Goal: Information Seeking & Learning: Learn about a topic

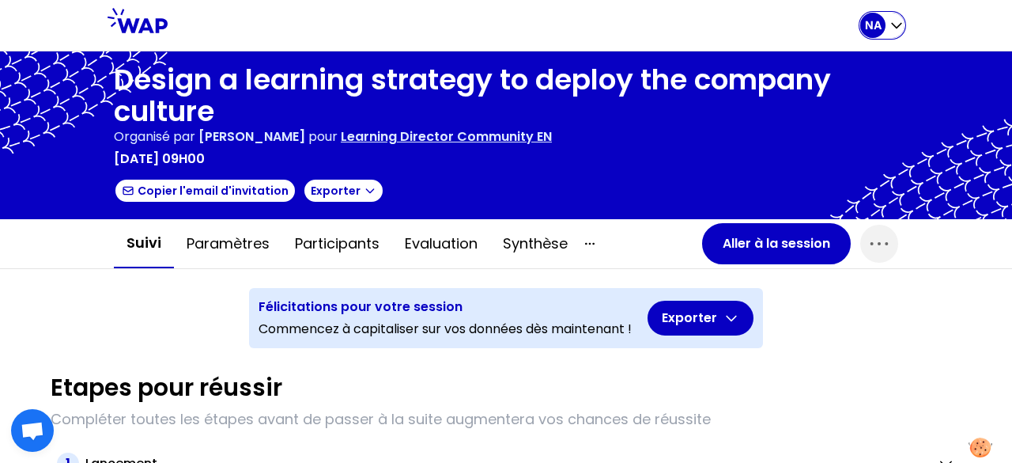
click at [870, 21] on p "NA" at bounding box center [873, 25] width 17 height 16
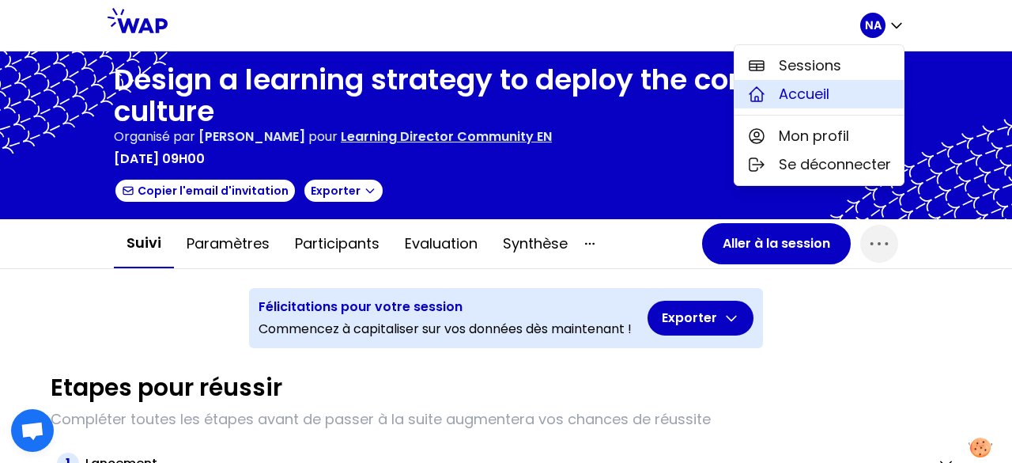
click at [821, 99] on span "Accueil" at bounding box center [804, 94] width 51 height 22
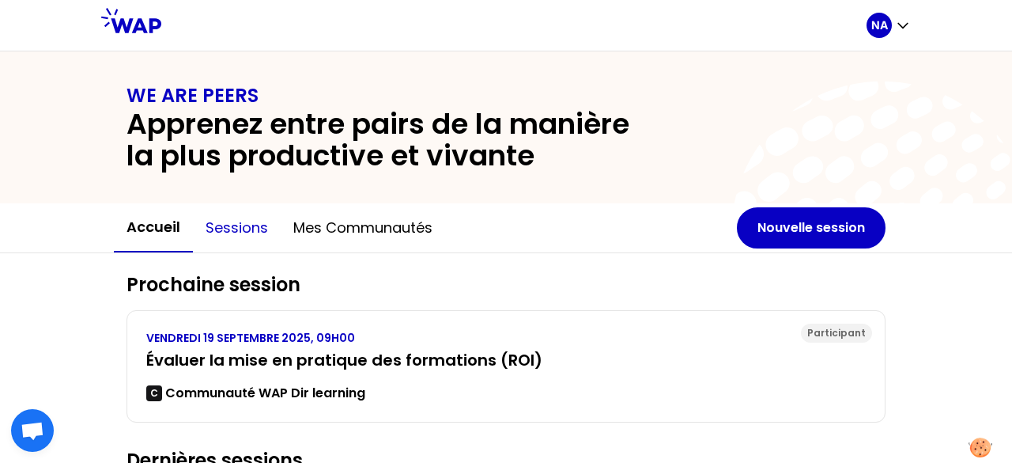
click at [228, 222] on button "Sessions" at bounding box center [237, 227] width 88 height 47
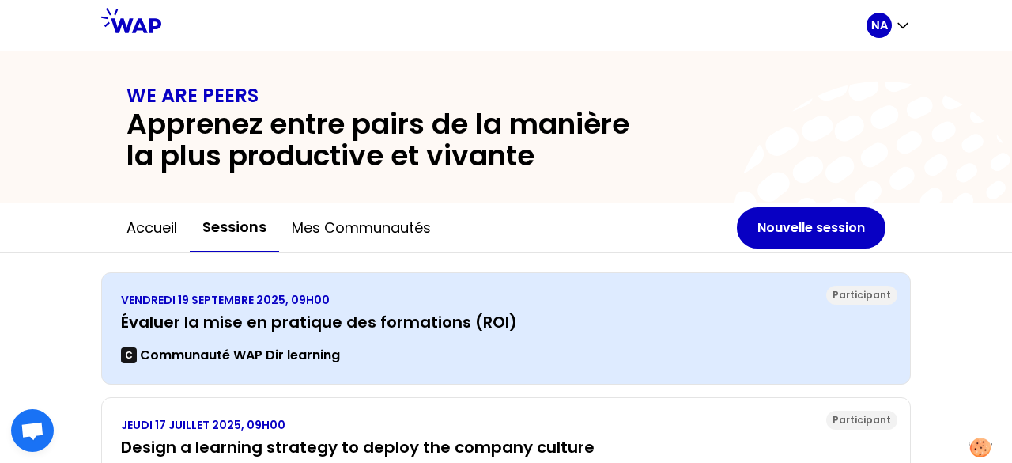
click at [293, 323] on h3 "Évaluer la mise en pratique des formations (ROI)" at bounding box center [506, 322] width 770 height 22
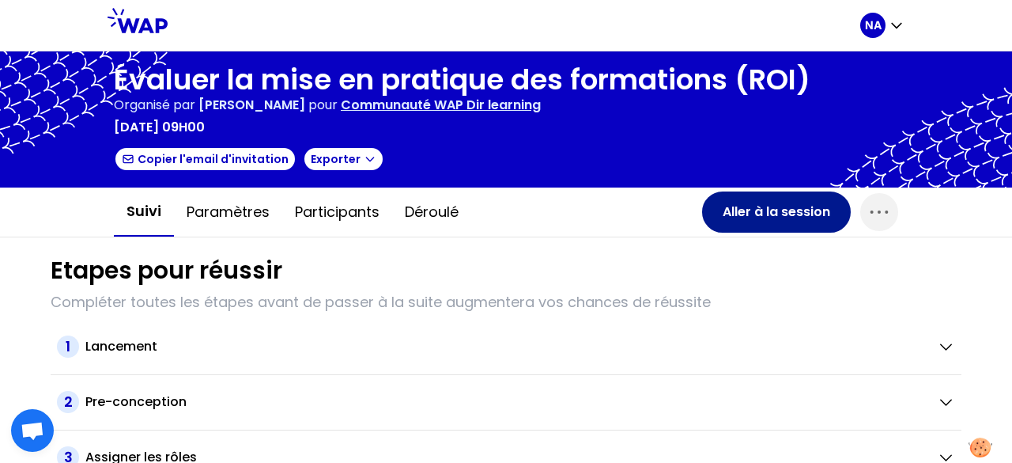
click at [739, 218] on button "Aller à la session" at bounding box center [776, 211] width 149 height 41
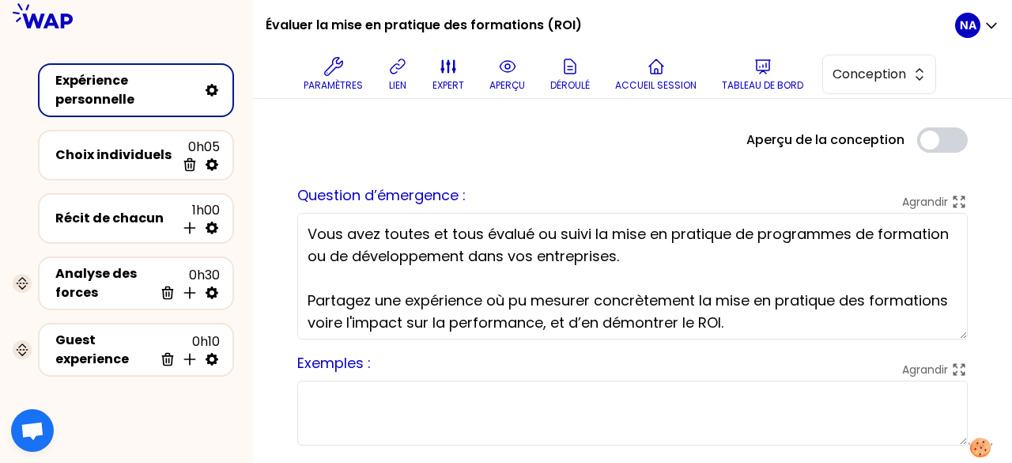
click at [391, 278] on textarea "Vous avez toutes et tous évalué ou suivi la mise en pratique de programmes de f…" at bounding box center [632, 276] width 671 height 127
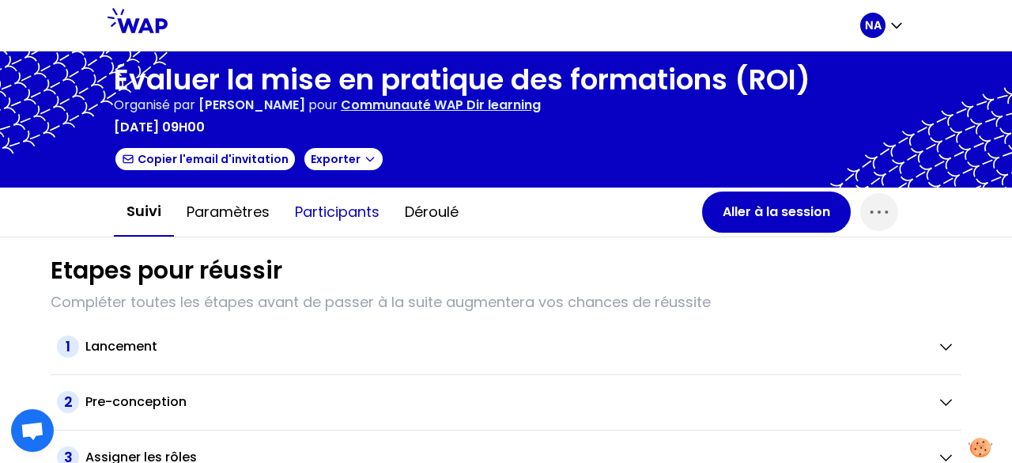
click at [332, 218] on button "Participants" at bounding box center [337, 211] width 110 height 47
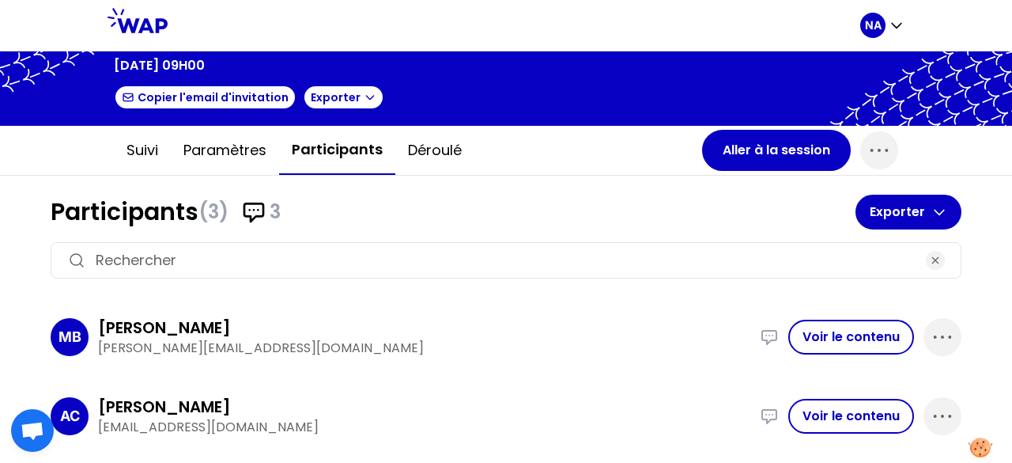
scroll to position [126, 0]
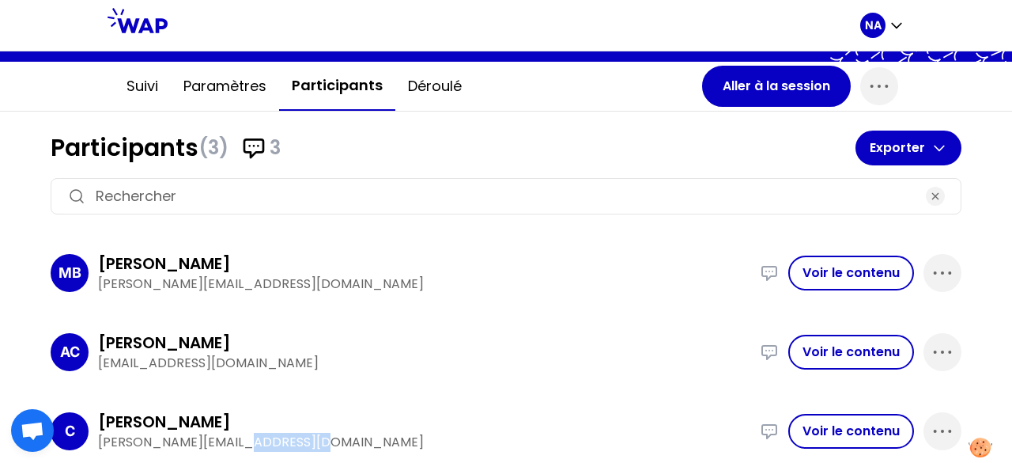
drag, startPoint x: 237, startPoint y: 441, endPoint x: 302, endPoint y: 441, distance: 64.9
click at [302, 441] on p "[PERSON_NAME][EMAIL_ADDRESS][DOMAIN_NAME]" at bounding box center [424, 442] width 653 height 19
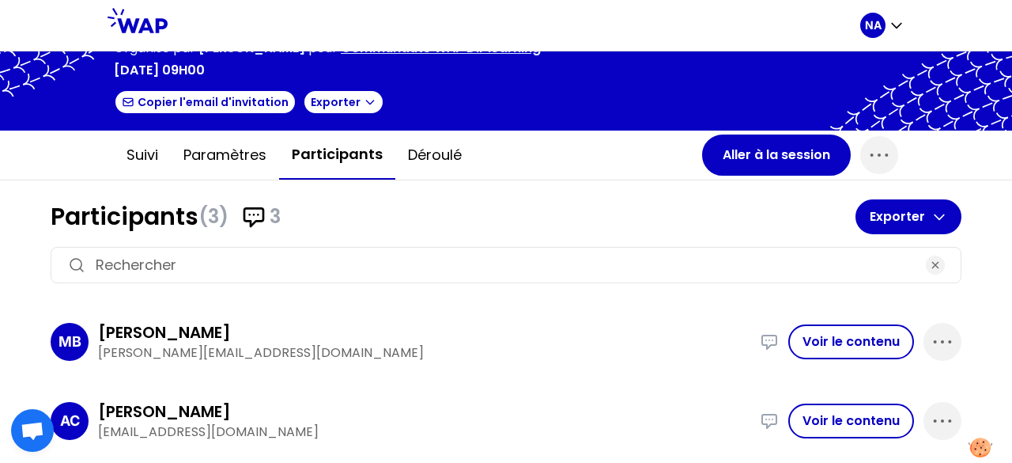
scroll to position [0, 0]
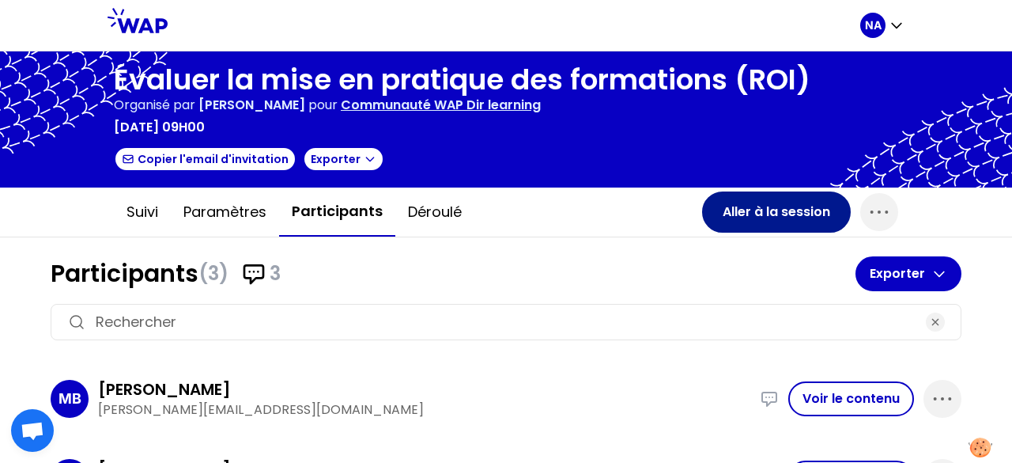
click at [773, 209] on button "Aller à la session" at bounding box center [776, 211] width 149 height 41
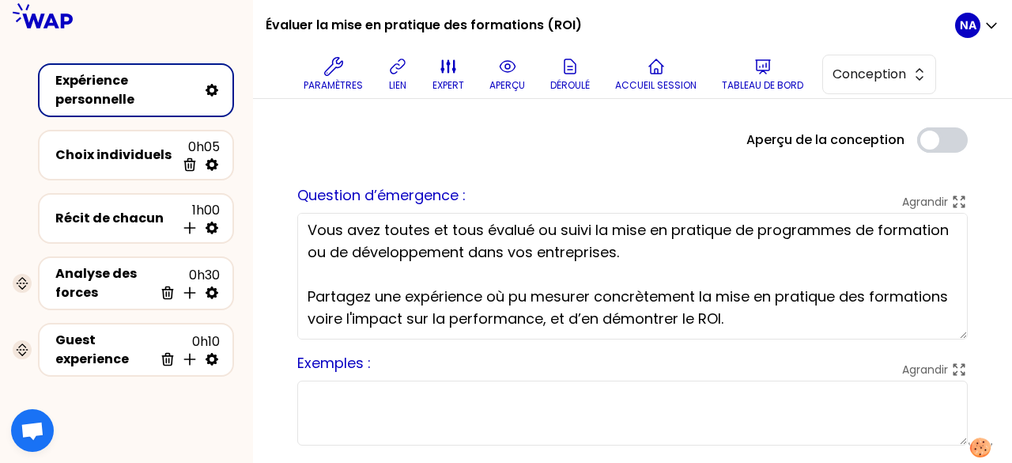
drag, startPoint x: 321, startPoint y: 229, endPoint x: 842, endPoint y: 324, distance: 529.0
click at [842, 324] on textarea "Vous avez toutes et tous évalué ou suivi la mise en pratique de programmes de f…" at bounding box center [632, 276] width 671 height 127
click at [475, 285] on textarea "Vous avez toutes et tous évalué ou suivi la mise en pratique de programmes de f…" at bounding box center [632, 276] width 671 height 127
drag, startPoint x: 321, startPoint y: 295, endPoint x: 859, endPoint y: 313, distance: 538.2
click at [859, 313] on textarea "Vous avez toutes et tous évalué ou suivi la mise en pratique de programmes de f…" at bounding box center [632, 276] width 671 height 127
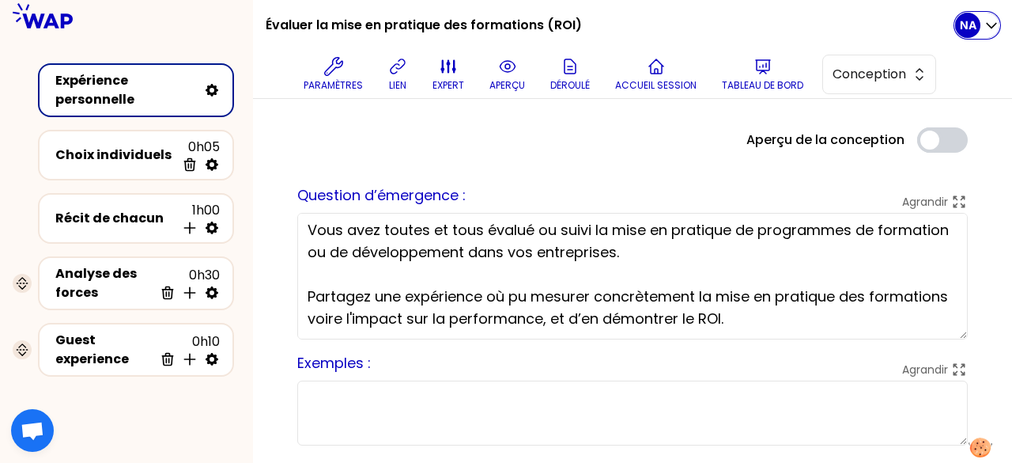
click at [971, 25] on p "NA" at bounding box center [968, 25] width 17 height 16
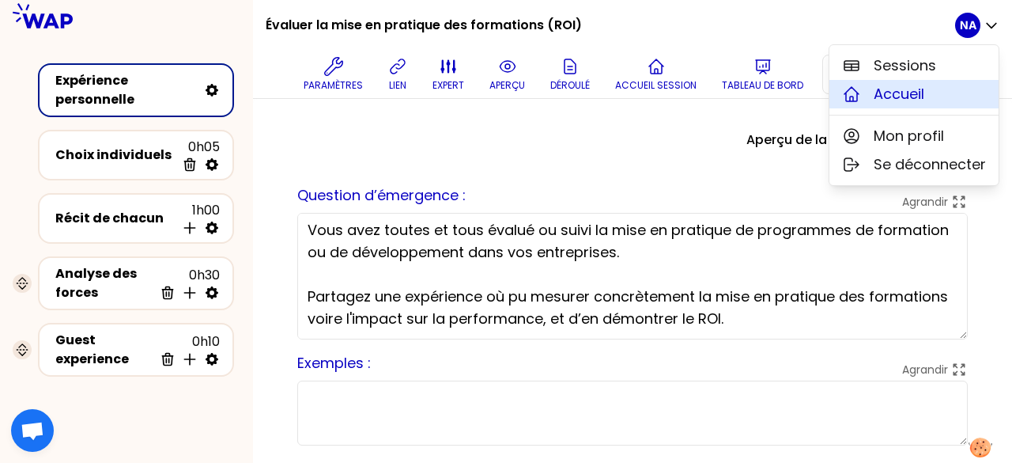
click at [902, 89] on span "Accueil" at bounding box center [899, 94] width 51 height 22
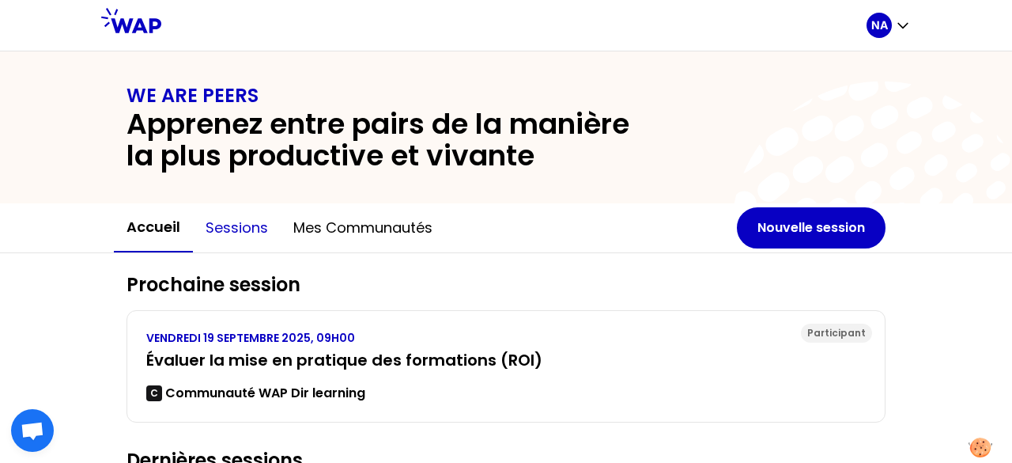
click at [239, 229] on button "Sessions" at bounding box center [237, 227] width 88 height 47
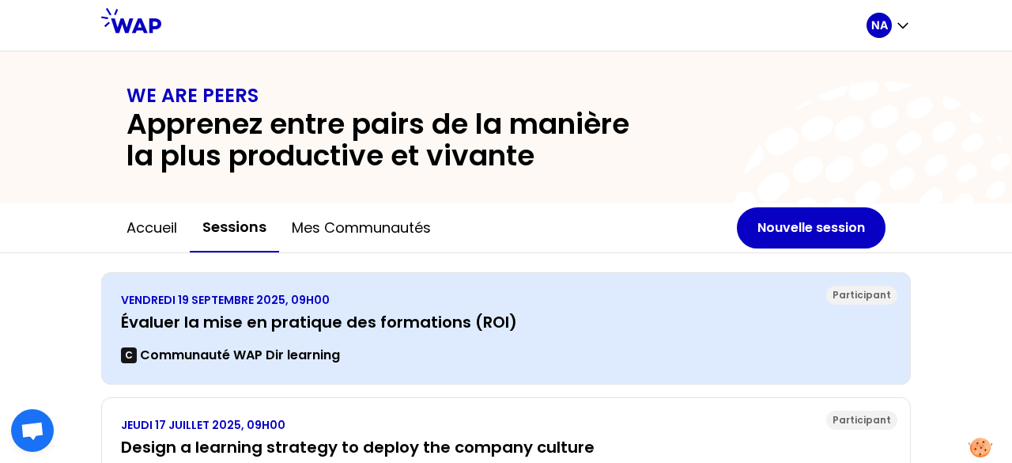
click at [255, 317] on h3 "Évaluer la mise en pratique des formations (ROI)" at bounding box center [506, 322] width 770 height 22
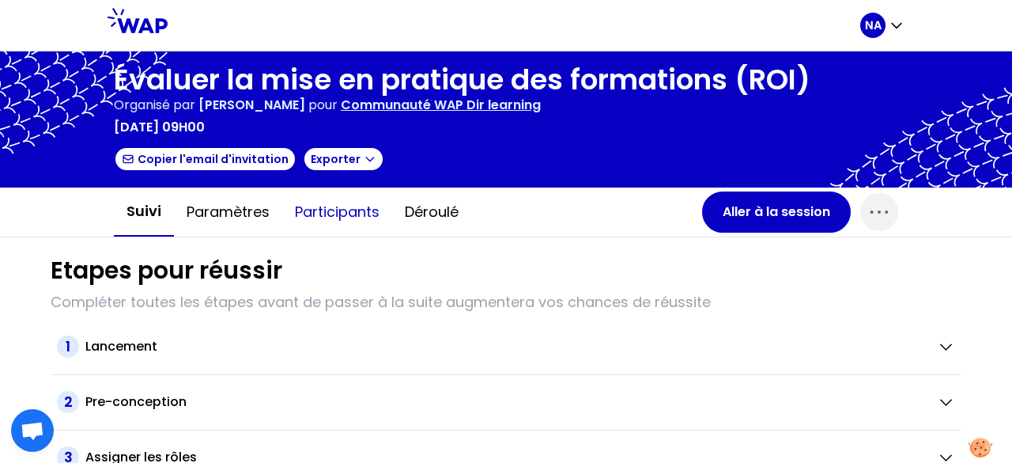
click at [359, 209] on button "Participants" at bounding box center [337, 211] width 110 height 47
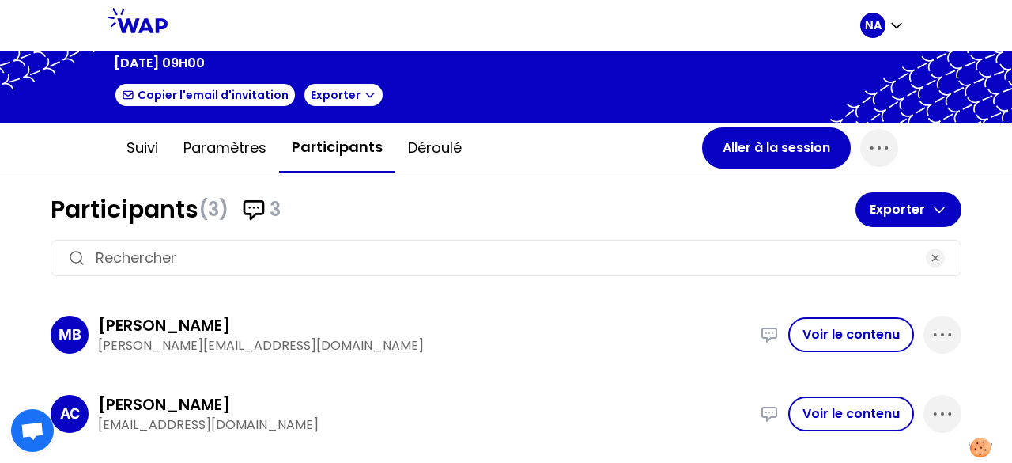
scroll to position [126, 0]
